Goal: Task Accomplishment & Management: Manage account settings

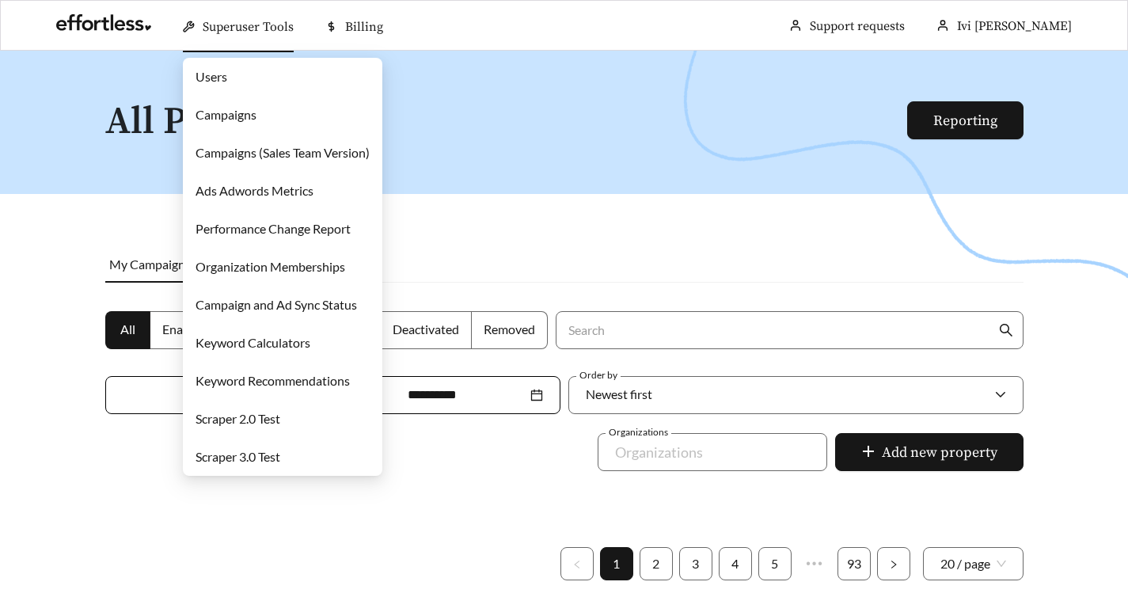
click at [256, 120] on link "Campaigns" at bounding box center [225, 114] width 61 height 15
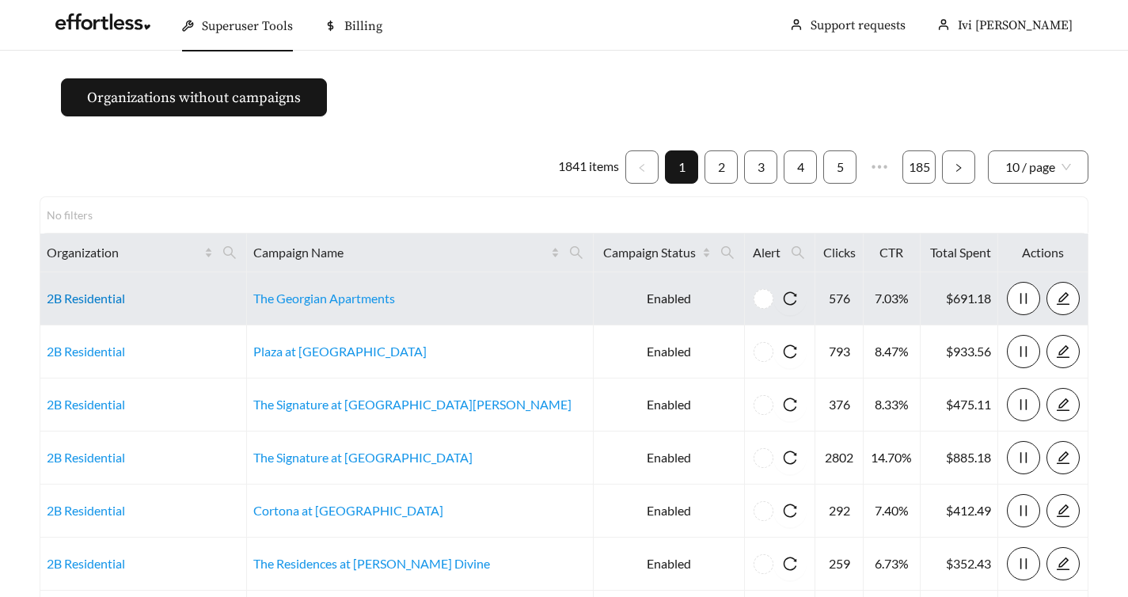
click at [105, 297] on link "2B Residential" at bounding box center [86, 297] width 78 height 15
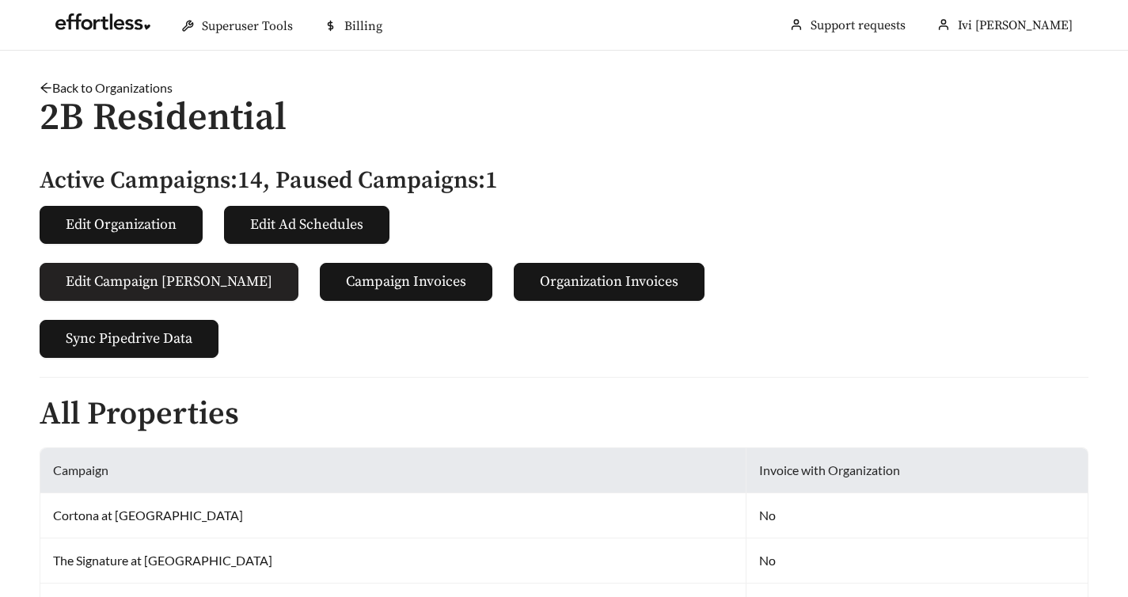
click at [123, 279] on span "Edit Campaign [PERSON_NAME]" at bounding box center [169, 281] width 207 height 21
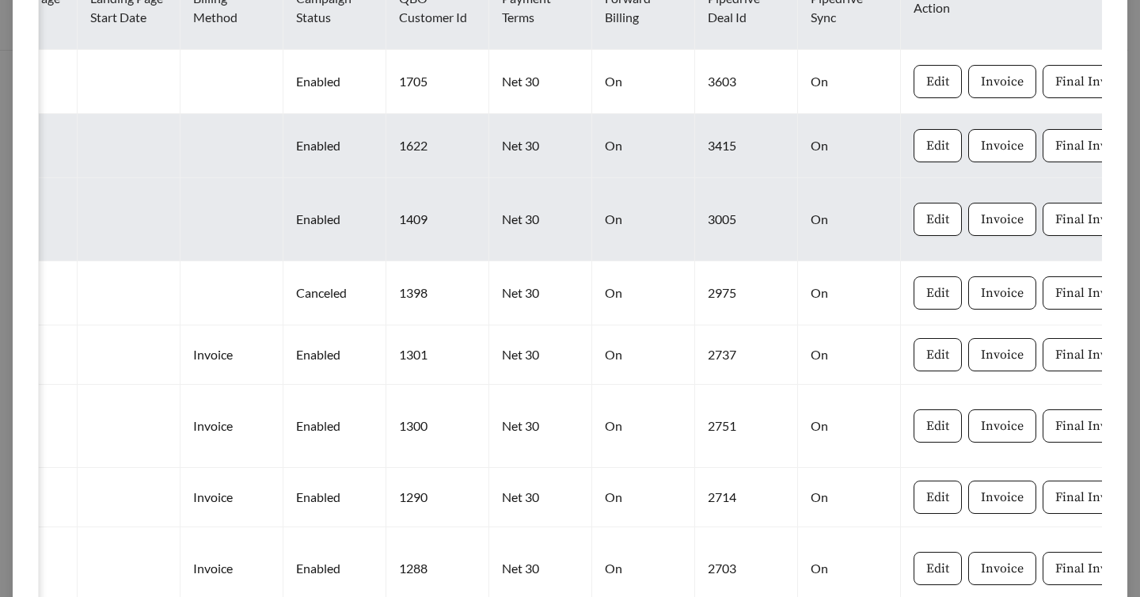
scroll to position [591, 0]
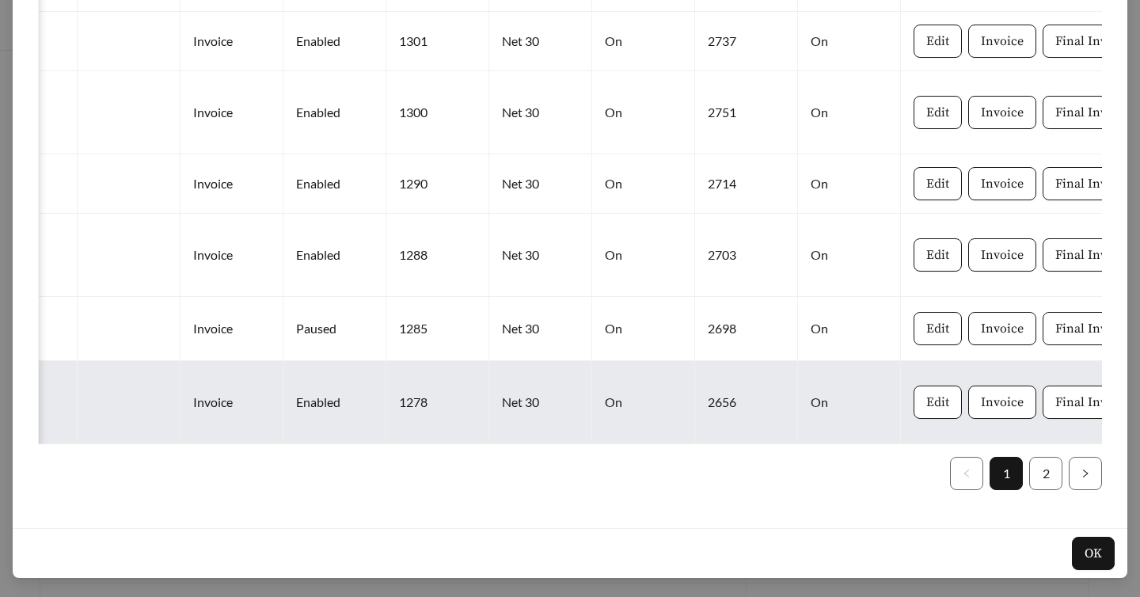
click at [901, 431] on td "Edit Invoice Final Invoice" at bounding box center [1029, 402] width 256 height 83
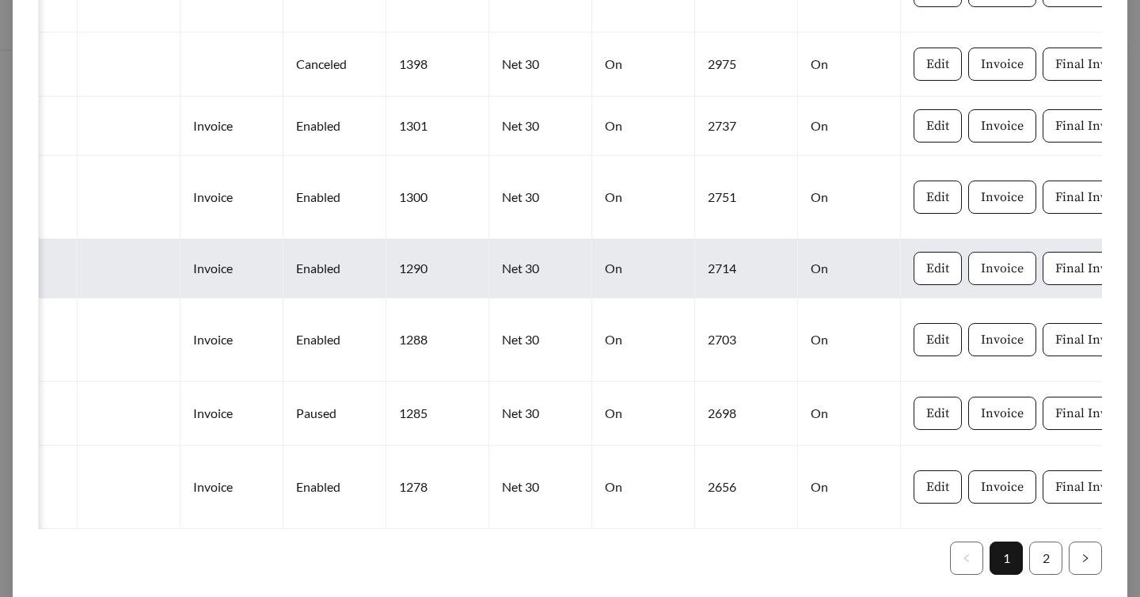
scroll to position [0, 0]
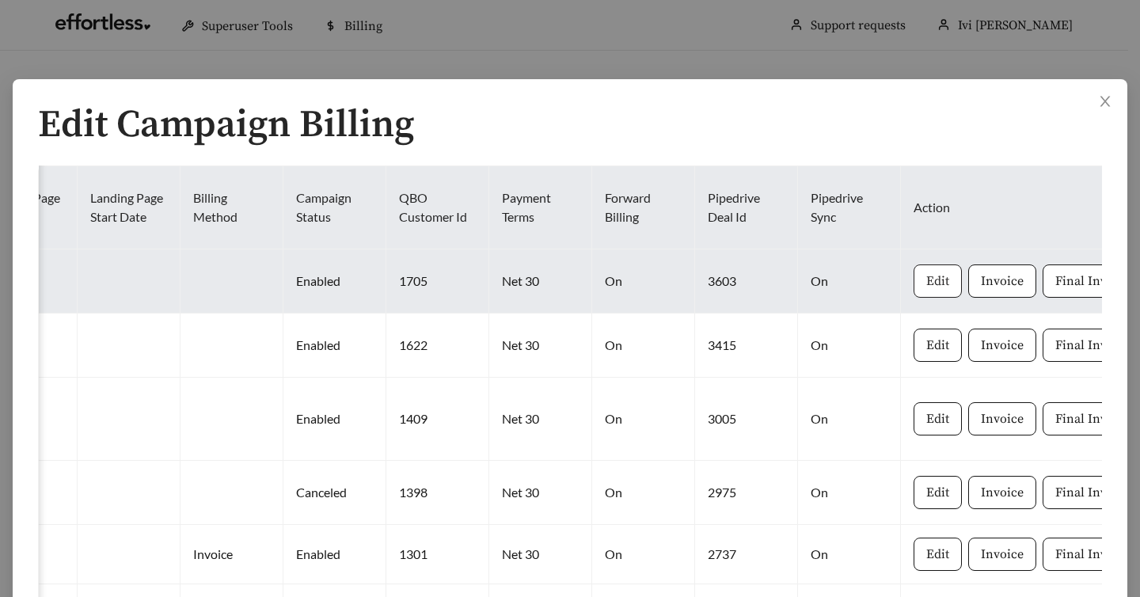
click at [926, 273] on span "Edit" at bounding box center [937, 280] width 23 height 19
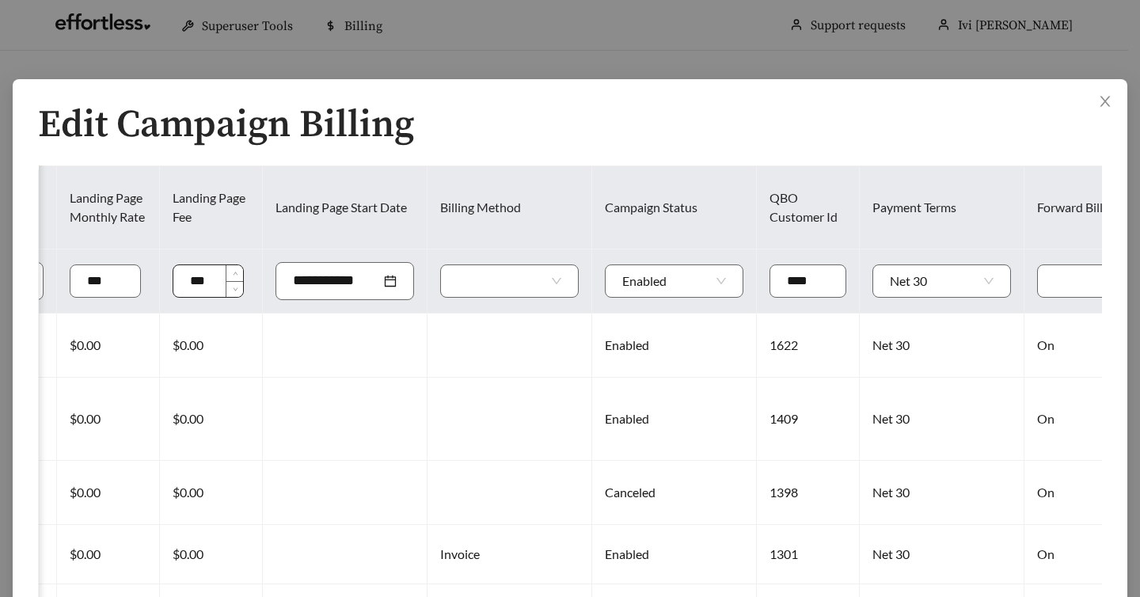
click at [173, 276] on input "***" at bounding box center [208, 281] width 70 height 32
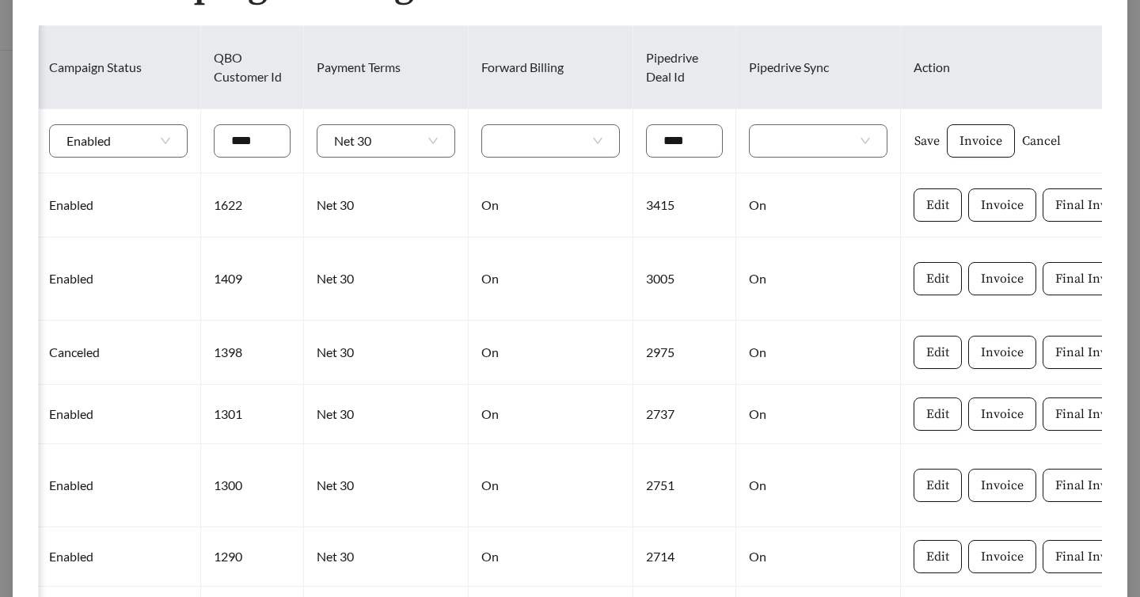
scroll to position [156, 0]
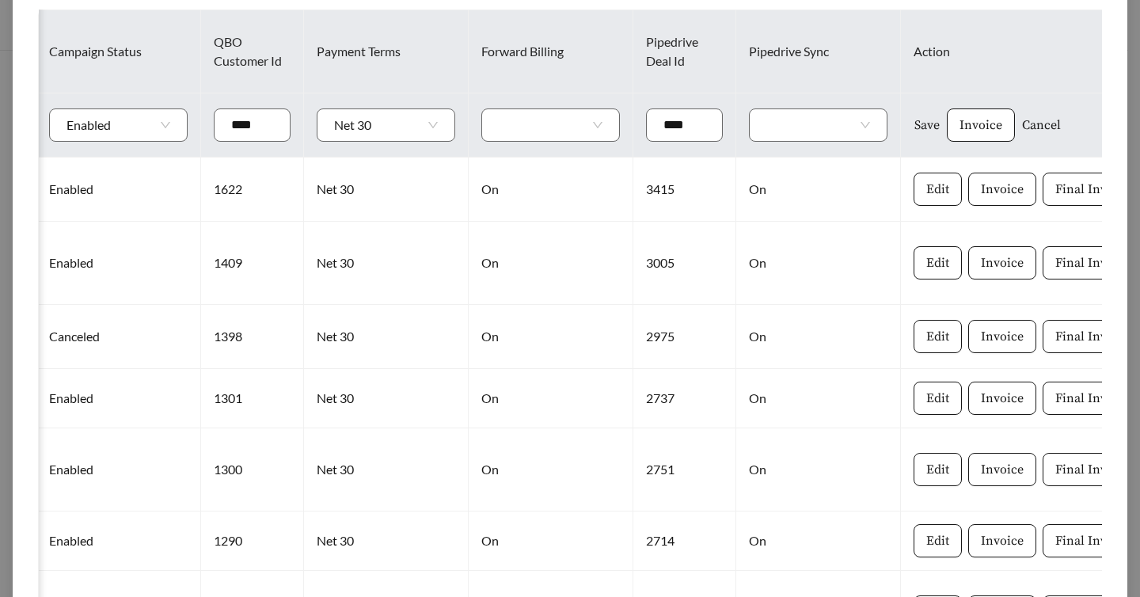
click at [1022, 127] on span "Cancel" at bounding box center [1041, 125] width 39 height 19
click at [966, 222] on span "Cancel" at bounding box center [957, 217] width 32 height 16
click at [1022, 133] on span "Cancel" at bounding box center [1041, 125] width 39 height 19
click at [960, 205] on button "Cancel" at bounding box center [957, 217] width 68 height 32
click at [1022, 119] on span "Cancel" at bounding box center [1041, 125] width 39 height 19
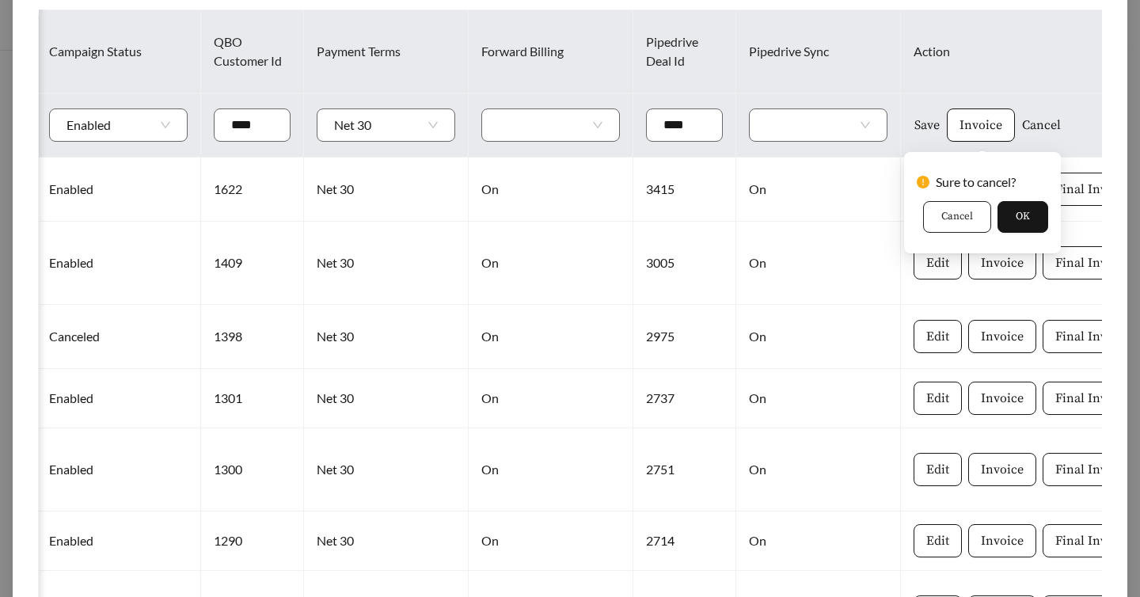
click at [955, 212] on span "Cancel" at bounding box center [957, 217] width 32 height 16
click at [959, 117] on span "Invoice" at bounding box center [980, 125] width 43 height 19
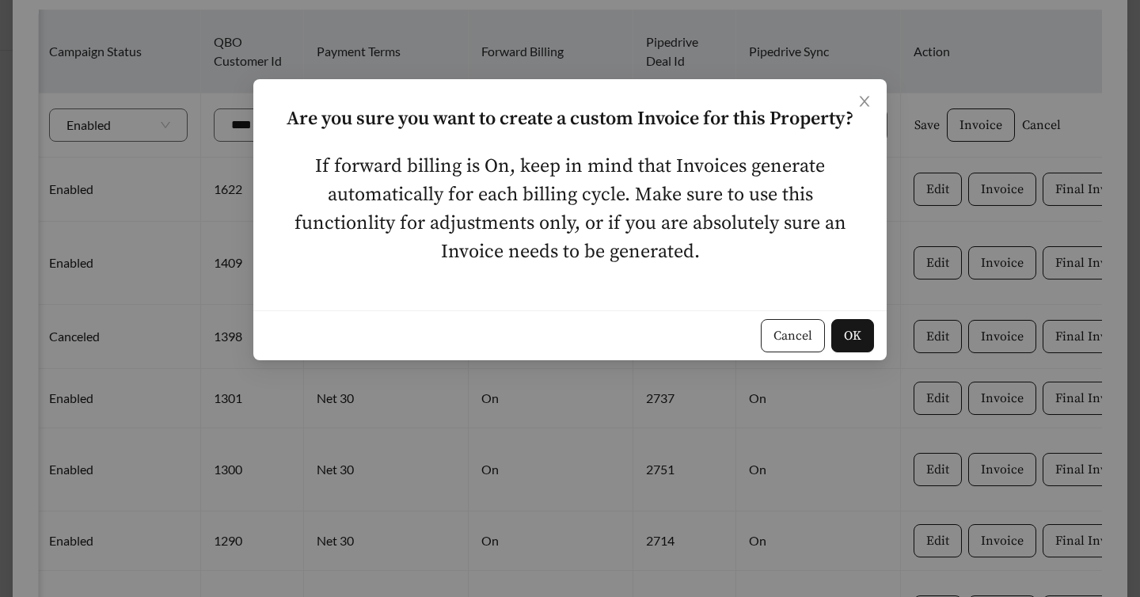
click at [803, 336] on span "Cancel" at bounding box center [792, 335] width 39 height 19
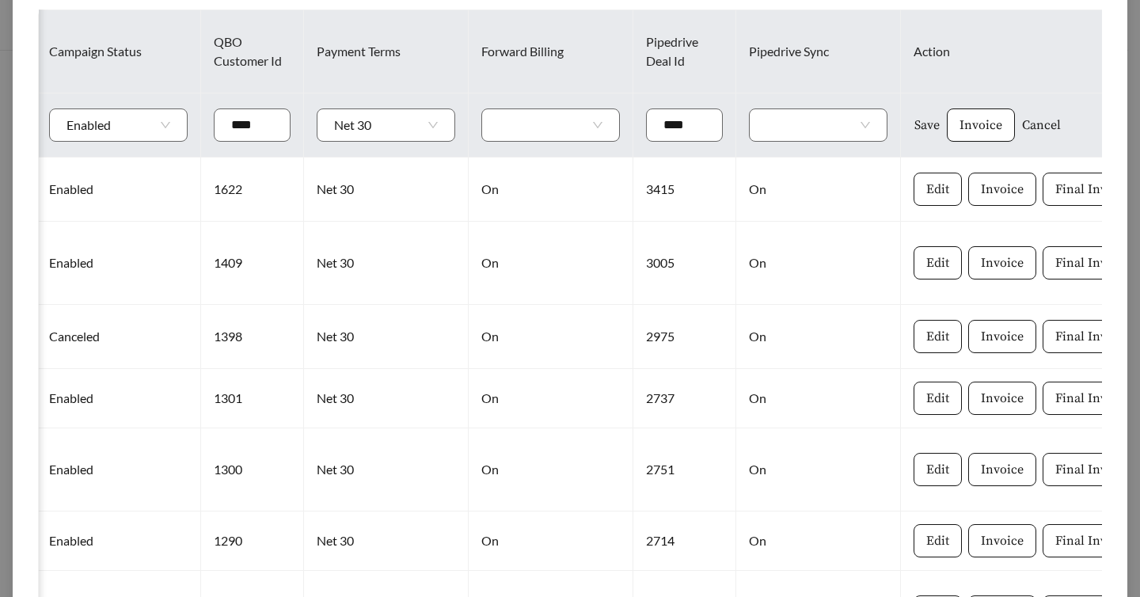
click at [1022, 121] on span "Cancel" at bounding box center [1041, 125] width 39 height 19
click at [1027, 215] on span "OK" at bounding box center [1022, 217] width 14 height 16
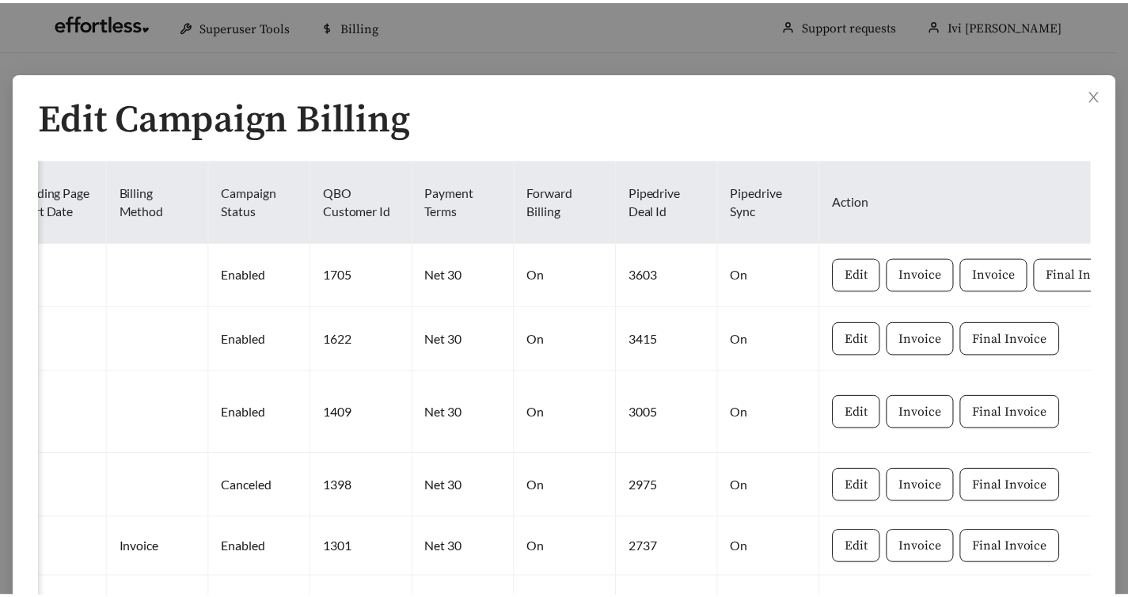
scroll to position [0, 0]
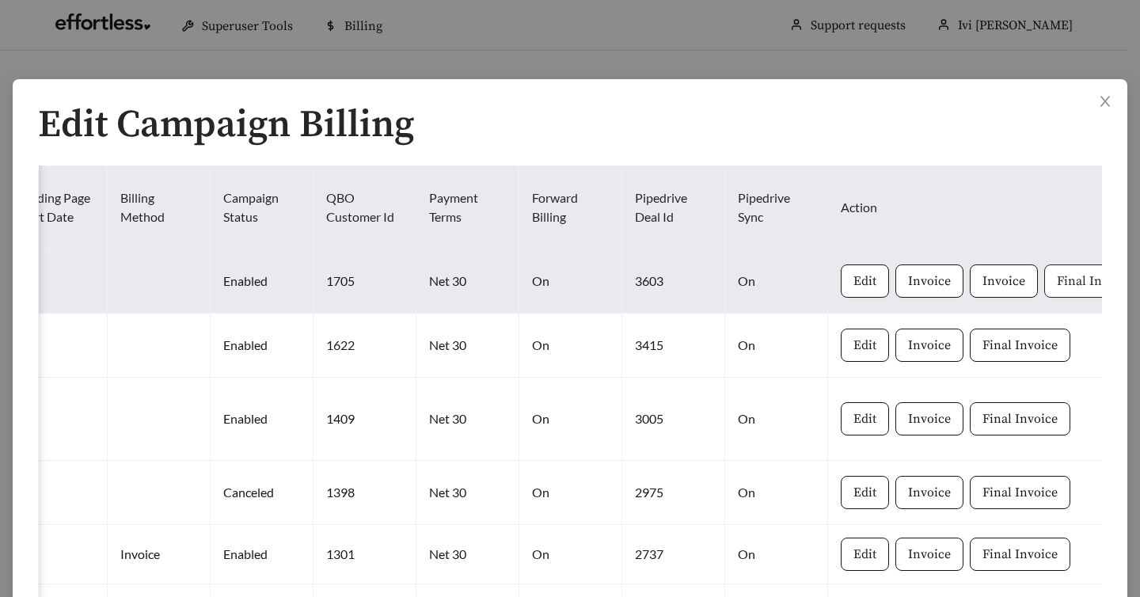
click at [1044, 293] on button "Final Invoice" at bounding box center [1094, 280] width 101 height 33
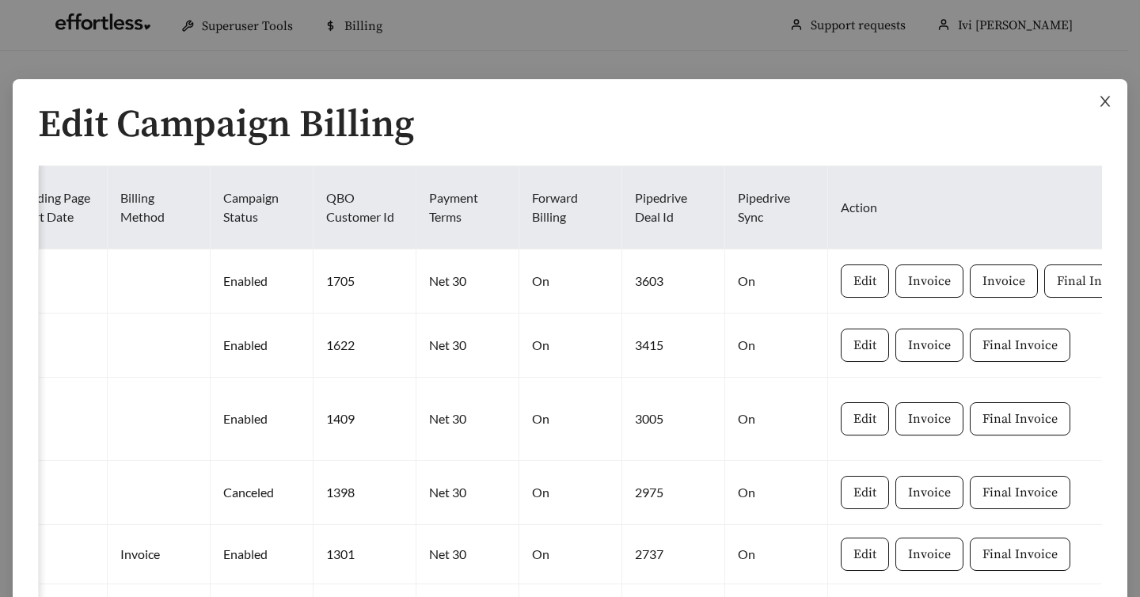
click at [1100, 102] on icon "close" at bounding box center [1105, 102] width 10 height 10
